Goal: Information Seeking & Learning: Check status

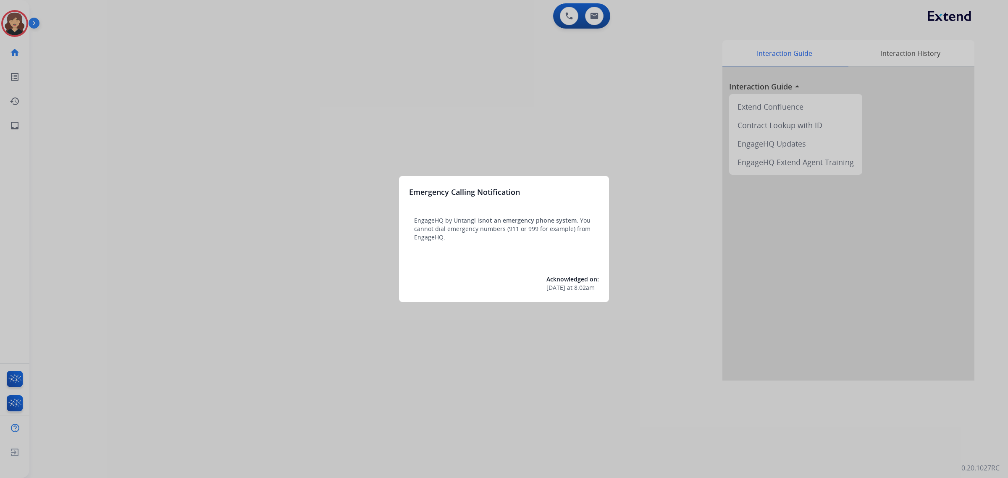
click at [13, 123] on div at bounding box center [504, 239] width 1008 height 478
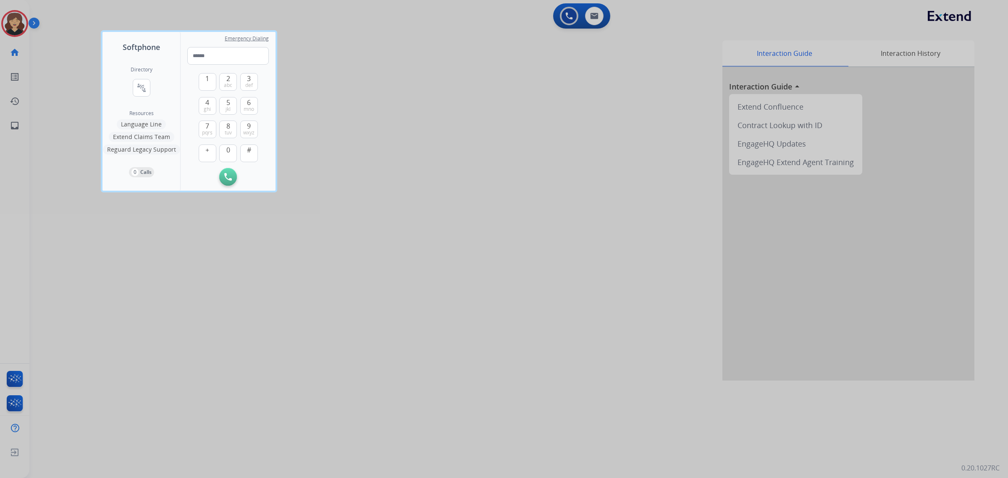
click at [13, 123] on div at bounding box center [504, 239] width 1008 height 478
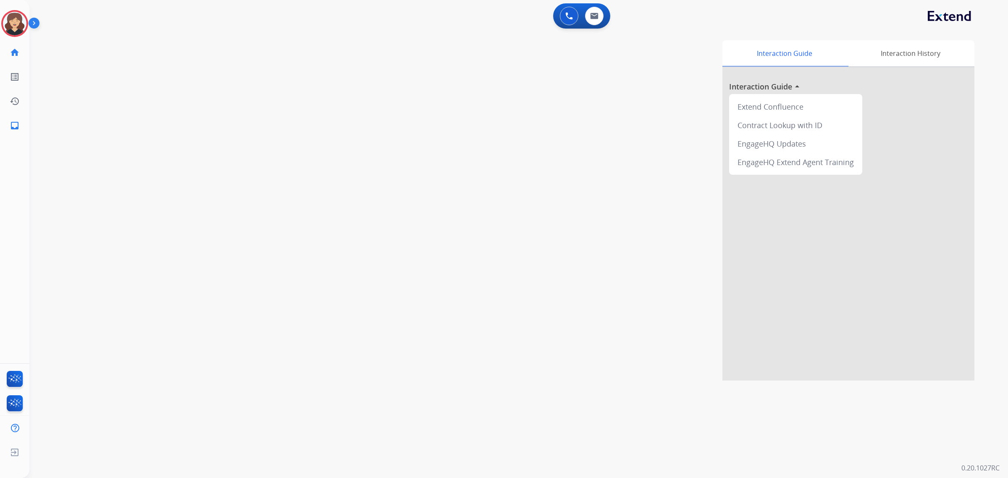
click at [13, 123] on mat-icon "inbox" at bounding box center [15, 126] width 10 height 10
select select "**********"
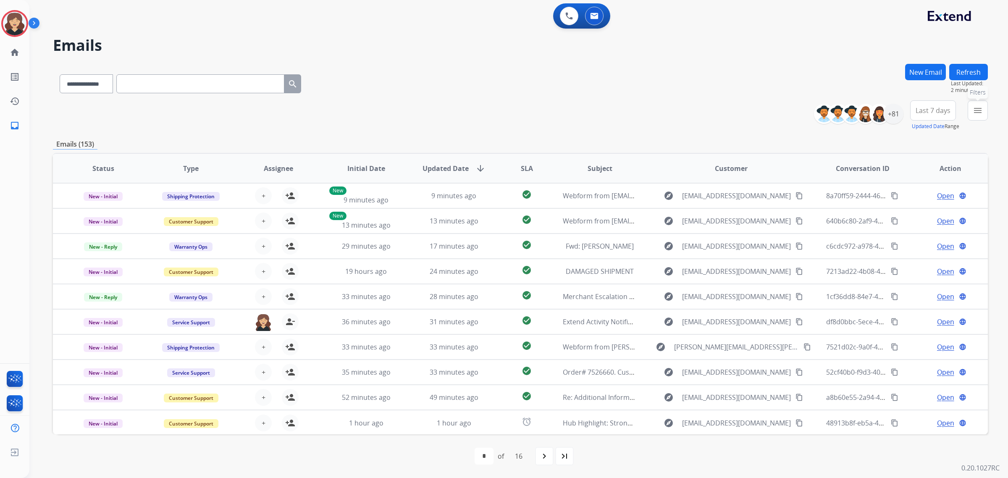
click at [975, 106] on mat-icon "menu" at bounding box center [978, 110] width 10 height 10
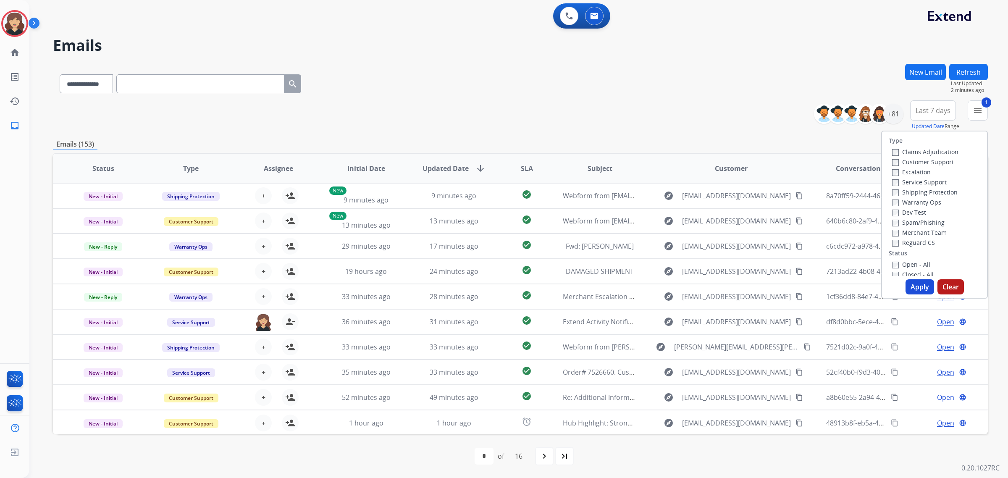
click at [914, 285] on button "Apply" at bounding box center [920, 286] width 29 height 15
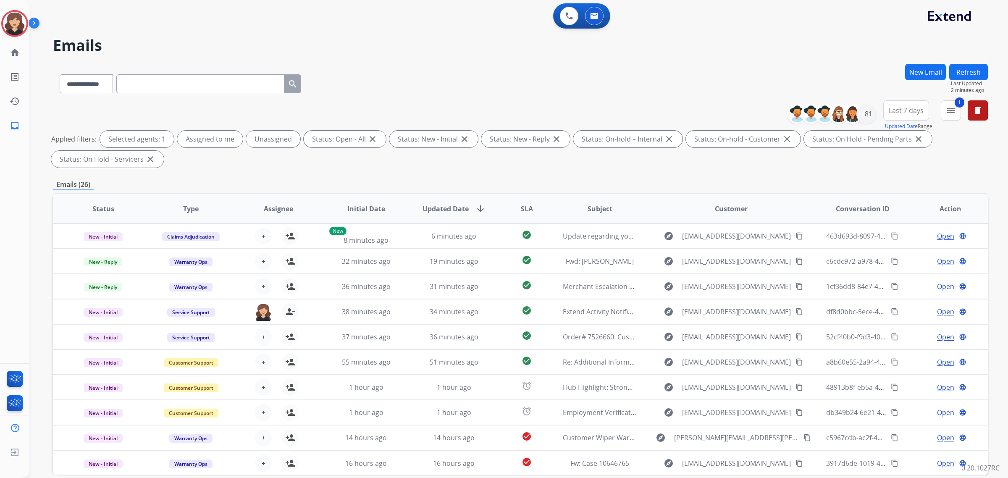
click at [888, 113] on button "Last 7 days" at bounding box center [906, 110] width 46 height 20
click at [889, 217] on div "Last 90 days" at bounding box center [904, 212] width 46 height 13
click at [686, 81] on div "**********" at bounding box center [520, 82] width 935 height 37
click at [872, 111] on div "+133" at bounding box center [867, 114] width 20 height 20
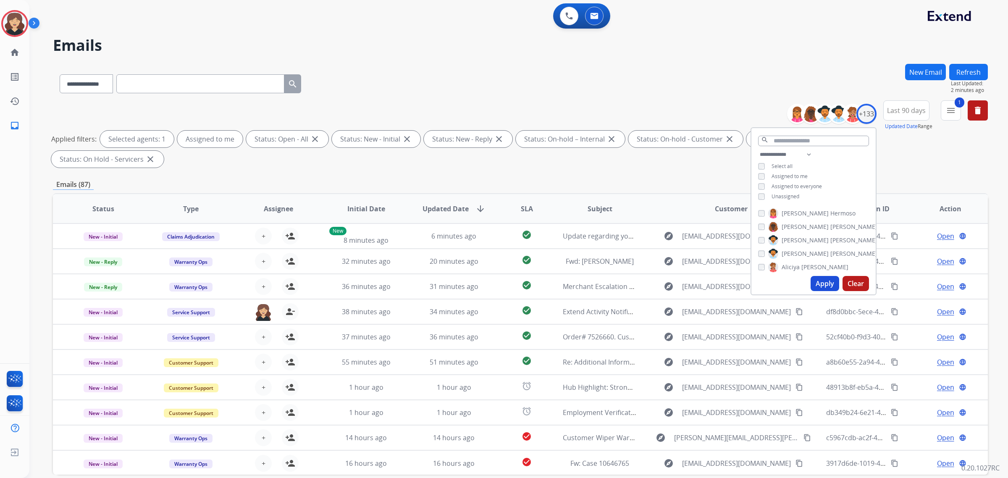
click at [824, 283] on button "Apply" at bounding box center [825, 283] width 29 height 15
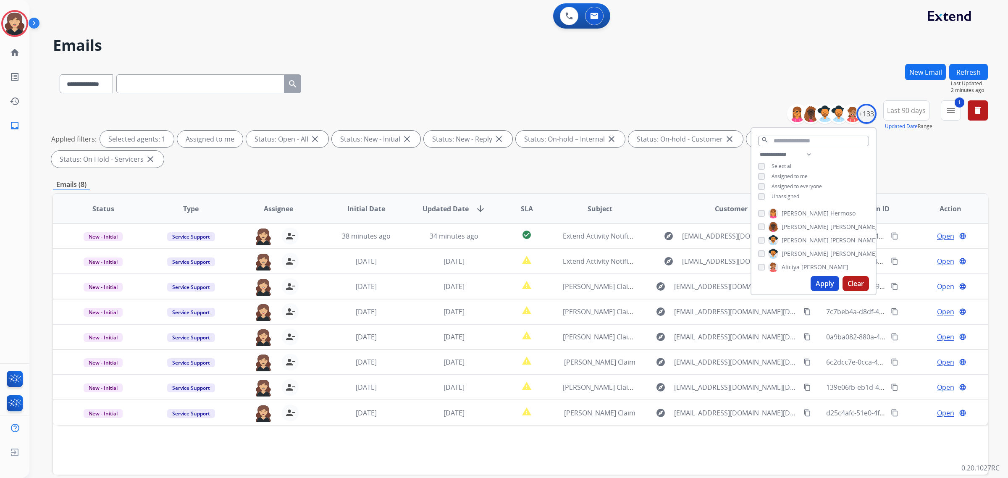
click at [736, 420] on div "Status Type Assignee Initial Date Updated Date arrow_downward SLA Subject Custo…" at bounding box center [520, 333] width 935 height 281
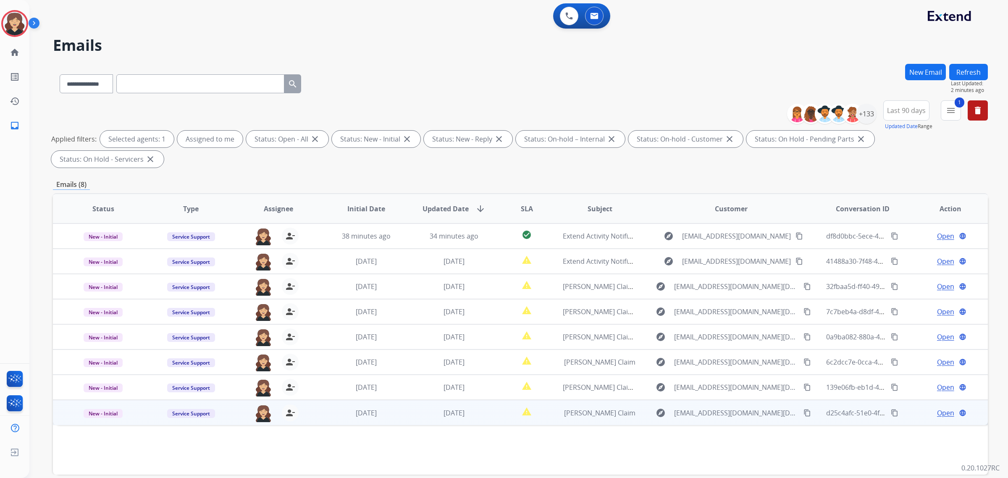
click at [937, 408] on span "Open" at bounding box center [945, 413] width 17 height 10
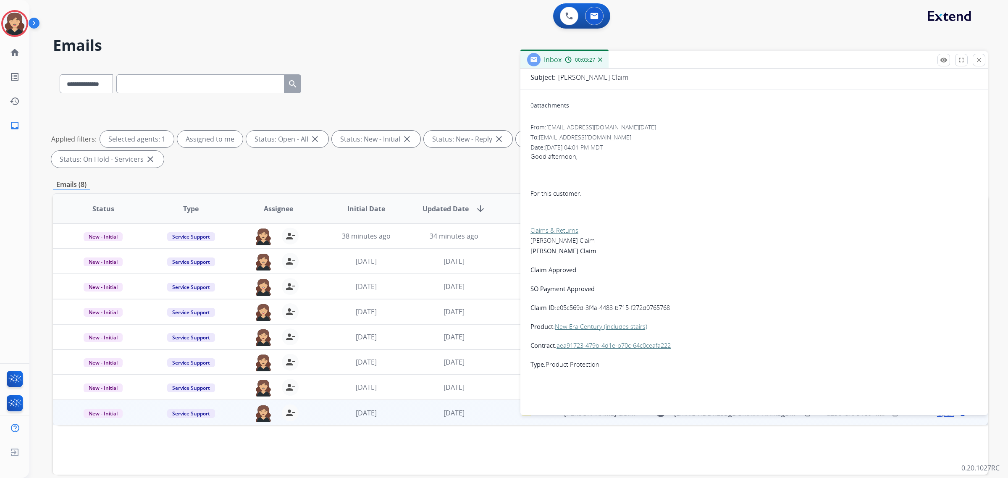
scroll to position [105, 0]
drag, startPoint x: 673, startPoint y: 294, endPoint x: 557, endPoint y: 292, distance: 116.0
click at [557, 302] on p "Claim ID: e05c569d-3f4a-4483-b715-f272d0765768" at bounding box center [754, 307] width 447 height 11
drag, startPoint x: 979, startPoint y: 64, endPoint x: 329, endPoint y: 57, distance: 649.9
click at [980, 64] on button "close Close" at bounding box center [979, 60] width 13 height 13
